Goal: Navigation & Orientation: Go to known website

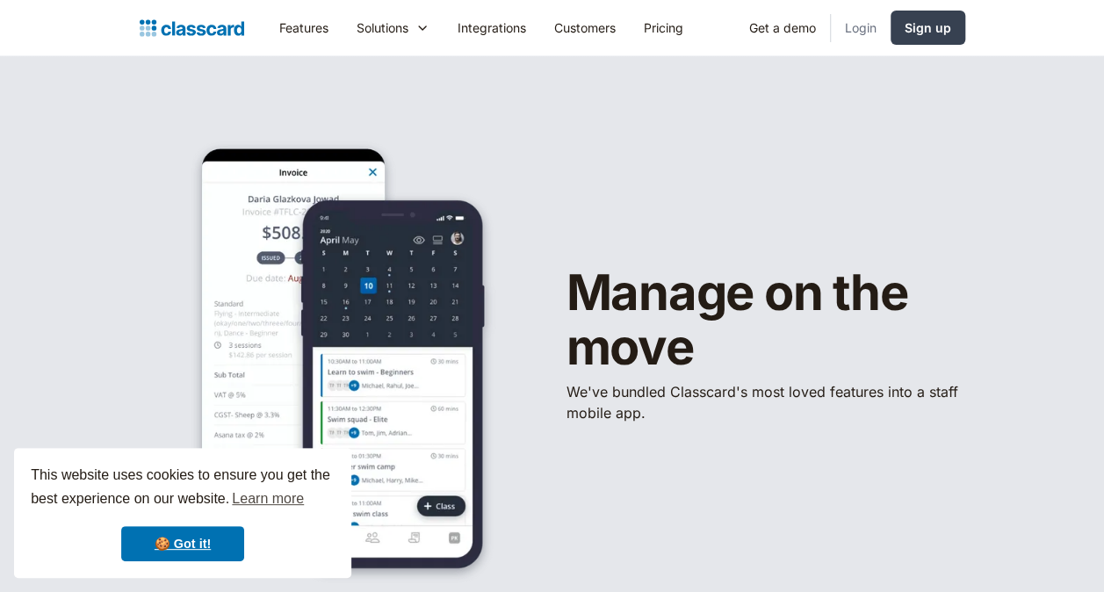
click at [869, 25] on link "Login" at bounding box center [861, 28] width 60 height 40
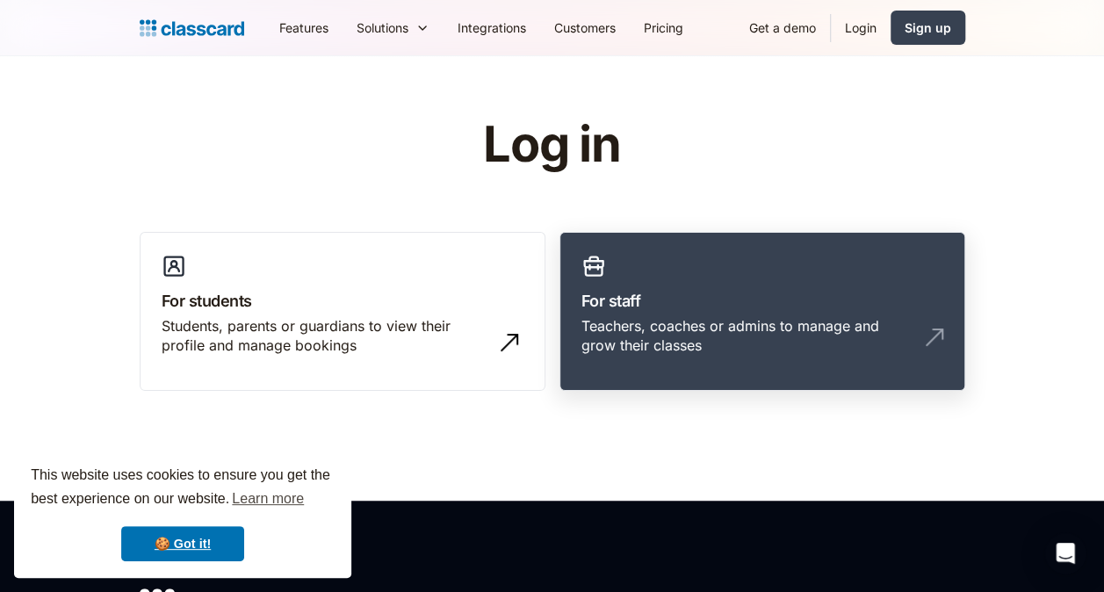
click at [622, 301] on h3 "For staff" at bounding box center [763, 301] width 362 height 24
